Goal: Check status: Check status

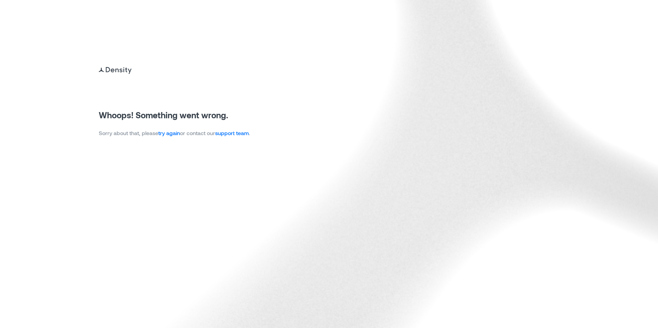
click at [171, 137] on p "Sorry about that, please try again or contact our support team ." at bounding box center [174, 133] width 151 height 8
click at [171, 134] on link "try again" at bounding box center [169, 133] width 22 height 7
